Goal: Information Seeking & Learning: Learn about a topic

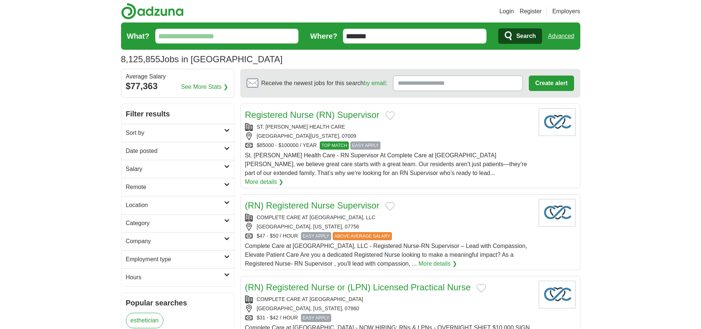
type input "*******"
click at [561, 36] on link "Advanced" at bounding box center [561, 36] width 26 height 15
